Goal: Task Accomplishment & Management: Manage account settings

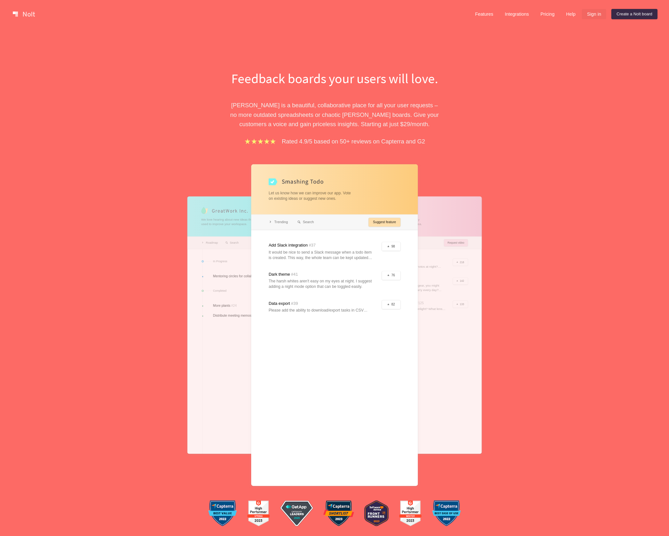
click at [590, 15] on link "Sign in" at bounding box center [593, 14] width 24 height 10
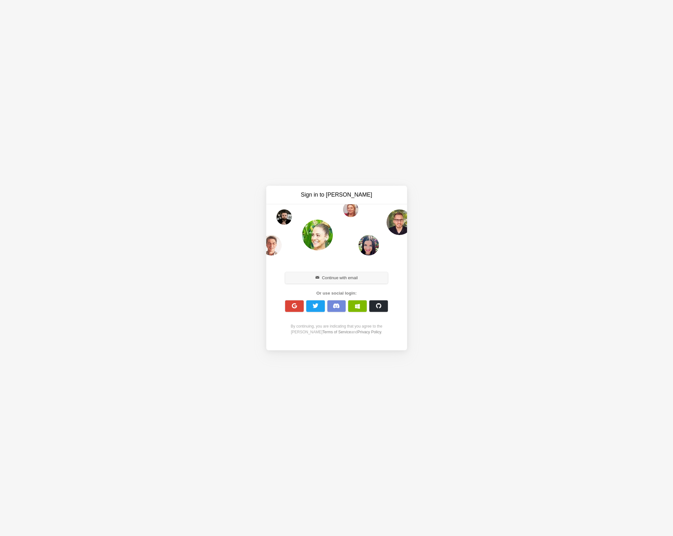
click at [316, 279] on span "button" at bounding box center [317, 278] width 4 height 4
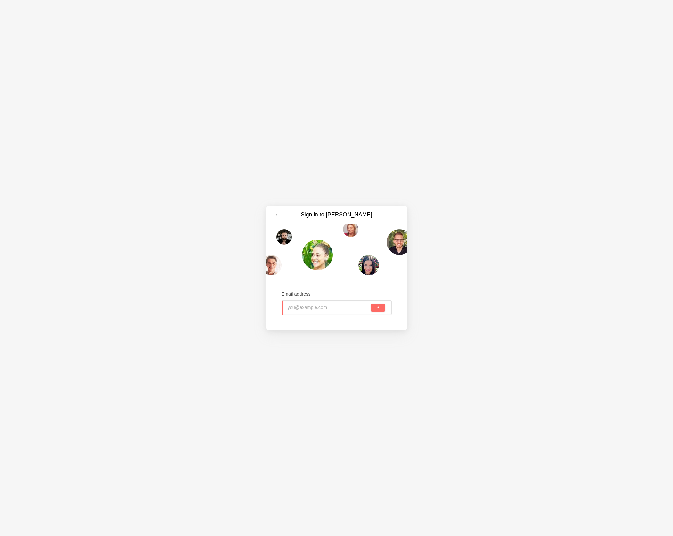
click at [316, 312] on input "email" at bounding box center [329, 308] width 82 height 14
click at [318, 310] on input "email" at bounding box center [329, 308] width 82 height 14
type input "jake.barshick@f1-networks.com"
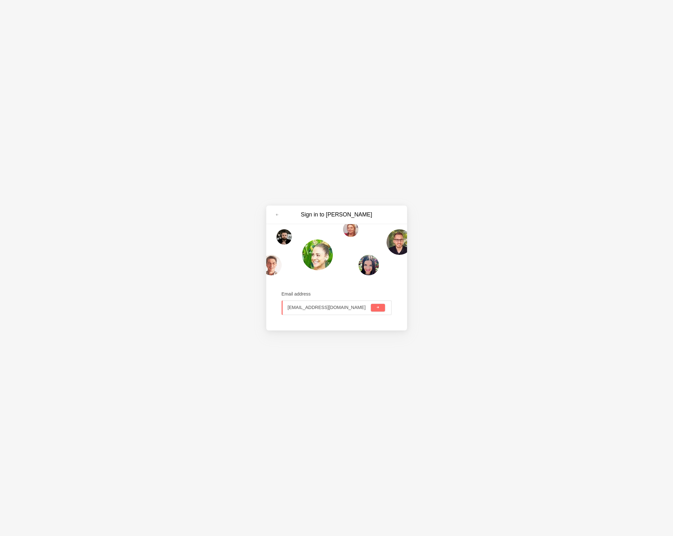
click at [371, 304] on button "submit" at bounding box center [378, 308] width 14 height 8
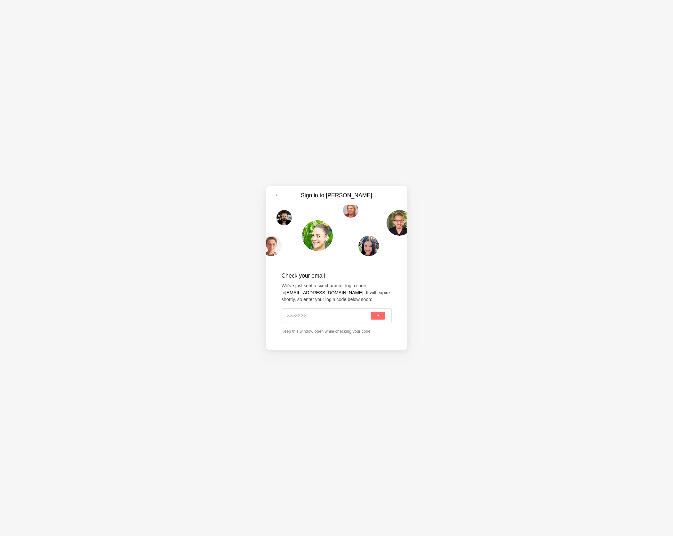
drag, startPoint x: 288, startPoint y: 310, endPoint x: 296, endPoint y: 316, distance: 9.3
click at [289, 311] on input at bounding box center [328, 316] width 83 height 14
paste input "M16-H6J"
click at [380, 316] on span "submit" at bounding box center [378, 316] width 4 height 4
type input "M16-H6J"
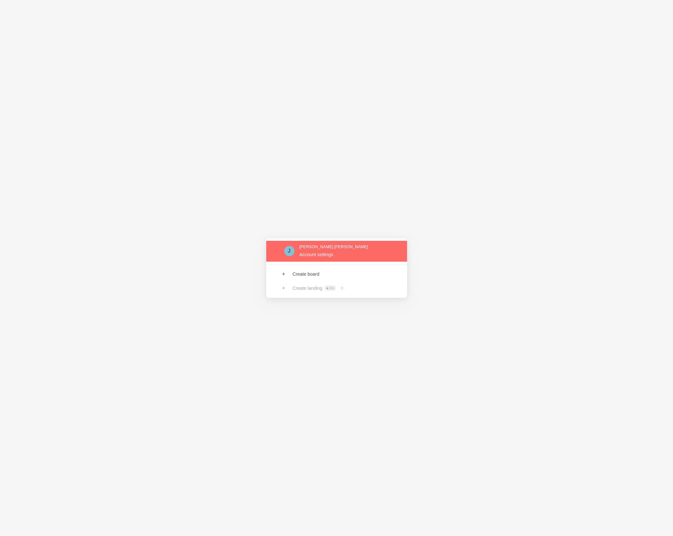
click at [284, 251] on link at bounding box center [336, 251] width 141 height 21
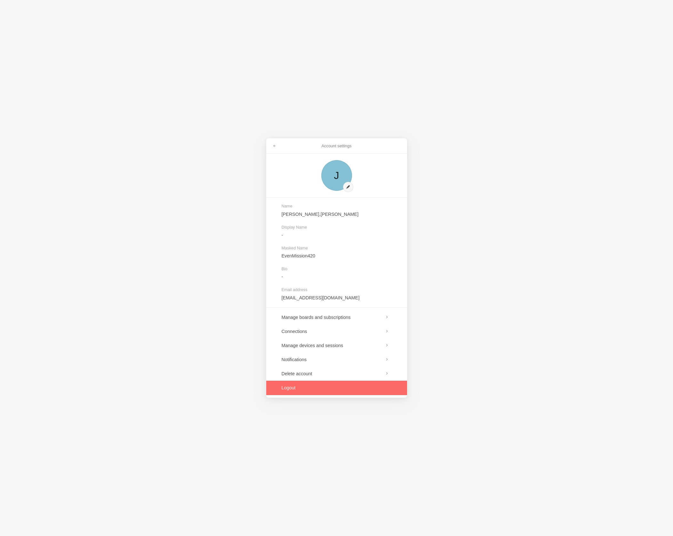
click at [289, 392] on link at bounding box center [336, 388] width 141 height 14
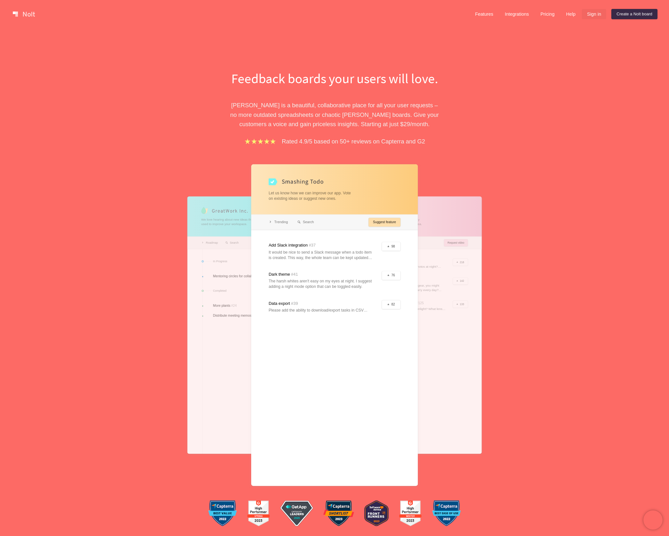
click at [598, 15] on link "Sign in" at bounding box center [593, 14] width 24 height 10
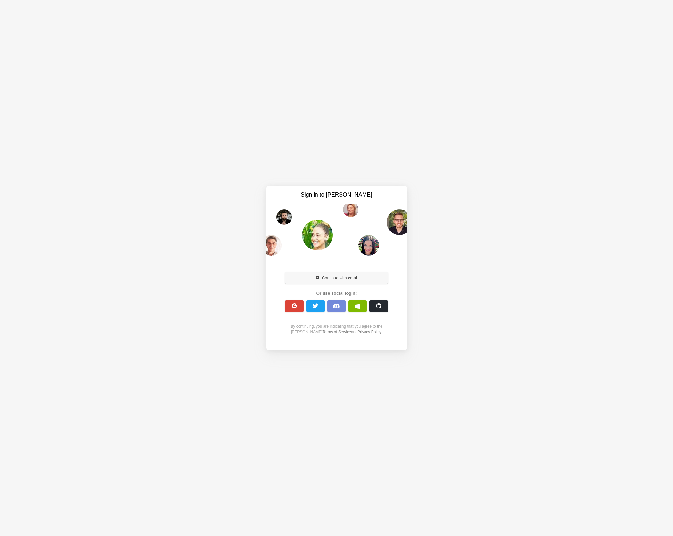
click at [328, 278] on button "Continue with email" at bounding box center [336, 278] width 103 height 12
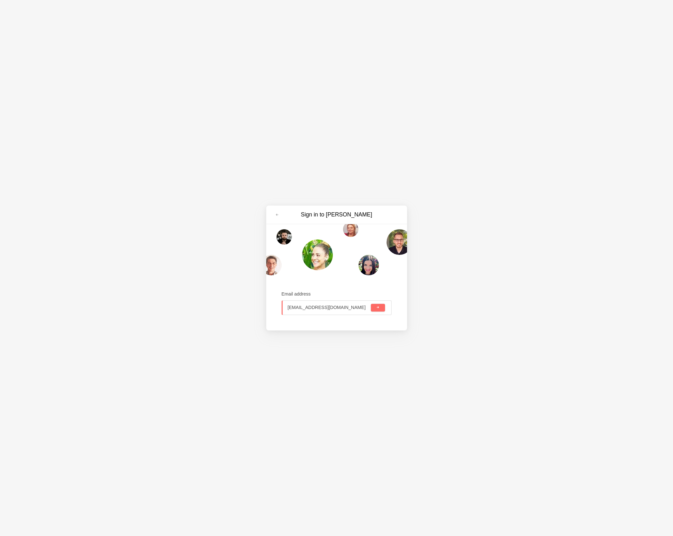
type input "jake.b@f1nx.com"
click at [371, 304] on button "submit" at bounding box center [378, 308] width 14 height 8
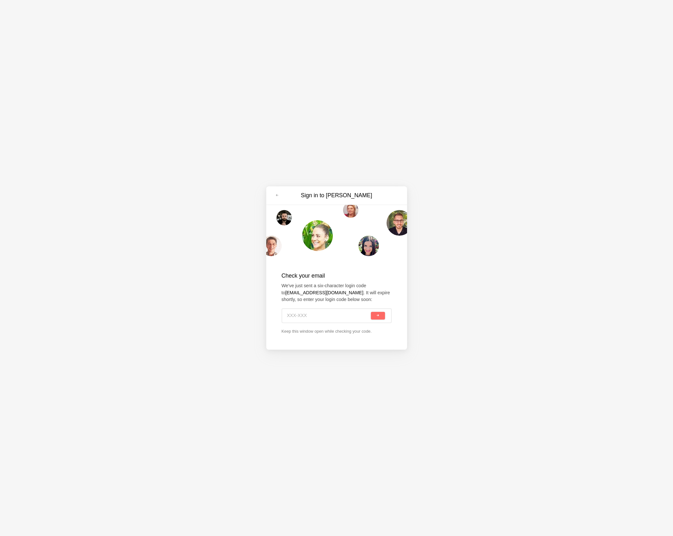
click at [292, 311] on input at bounding box center [328, 316] width 83 height 14
paste input "2JQ-VZ4"
type input "2JQ-VZ4"
click at [383, 320] on div "2JQ-VZ4" at bounding box center [337, 315] width 110 height 15
click at [380, 314] on button "submit" at bounding box center [378, 316] width 14 height 8
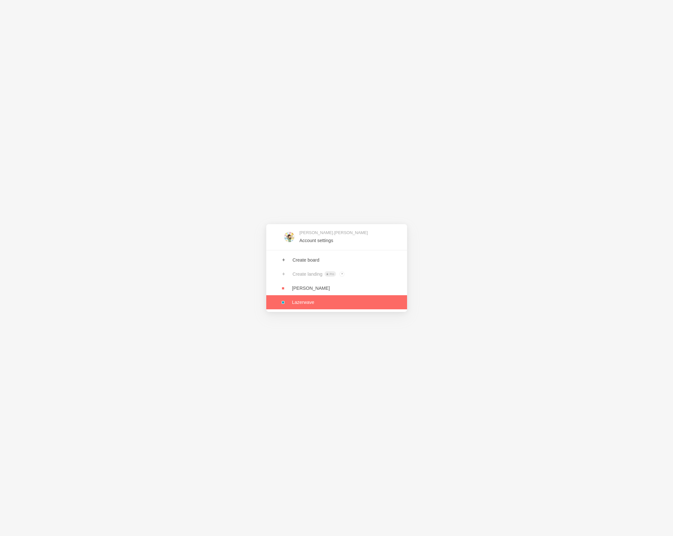
click at [302, 304] on link at bounding box center [336, 302] width 141 height 14
